Goal: Transaction & Acquisition: Purchase product/service

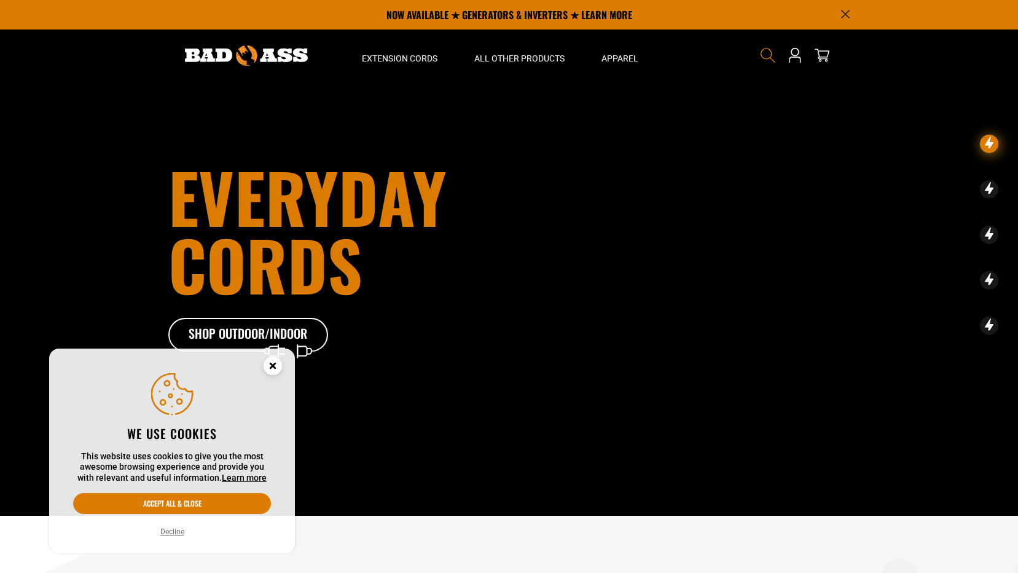
click at [764, 47] on span "Search" at bounding box center [768, 55] width 20 height 20
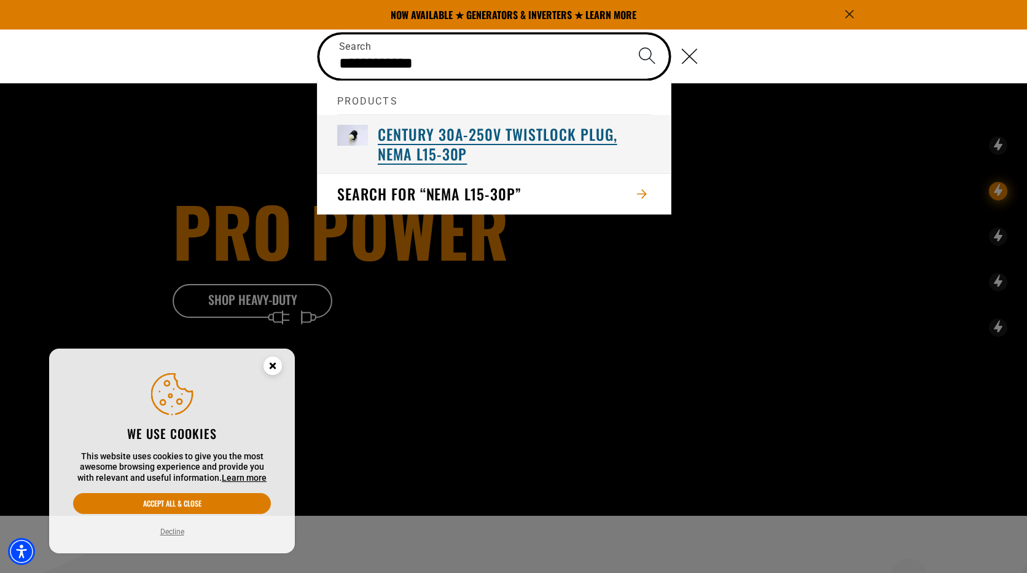
type input "**********"
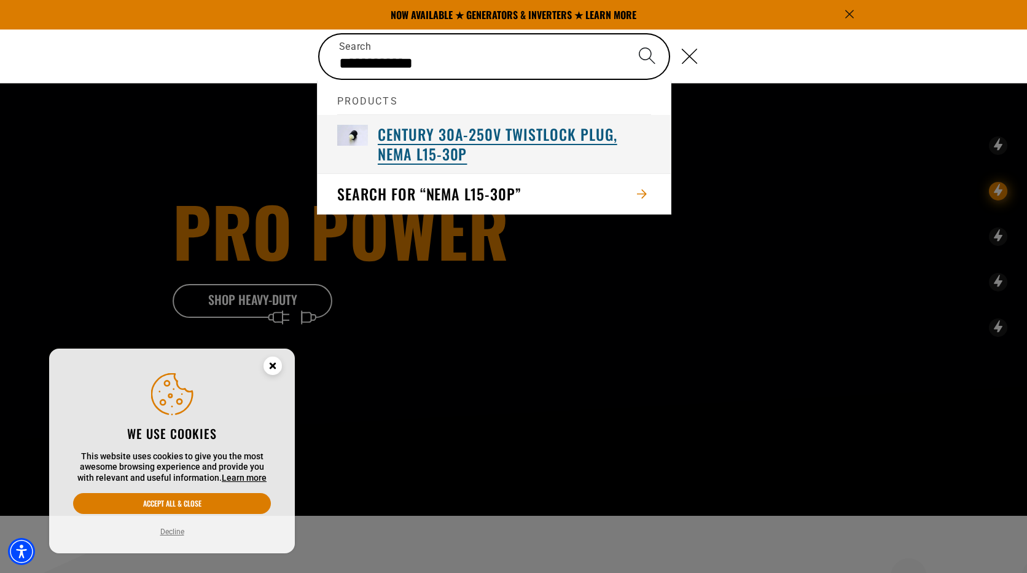
click at [549, 146] on h3 "Century 30A-250V Twistlock Plug, NEMA L15-30P" at bounding box center [514, 144] width 273 height 38
